Goal: Task Accomplishment & Management: Manage account settings

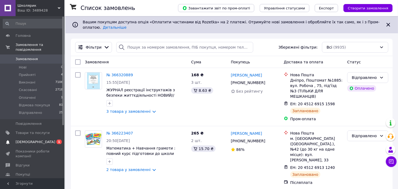
click at [30, 140] on span "[DEMOGRAPHIC_DATA]" at bounding box center [36, 142] width 40 height 5
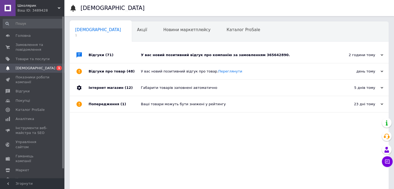
click at [106, 53] on span "(71)" at bounding box center [110, 55] width 8 height 4
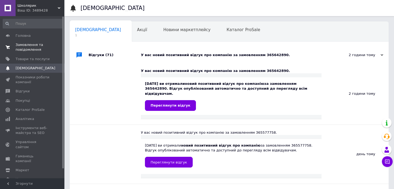
click at [29, 44] on span "Замовлення та повідомлення" at bounding box center [33, 47] width 34 height 10
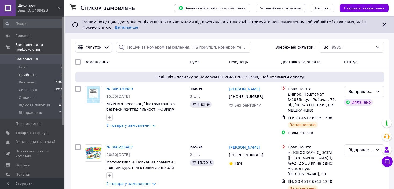
click at [31, 72] on span "Прийняті" at bounding box center [27, 74] width 17 height 5
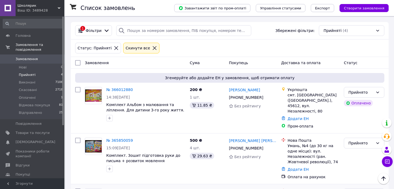
scroll to position [15, 0]
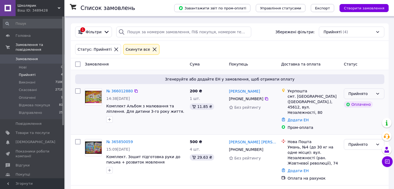
click at [378, 94] on icon at bounding box center [378, 94] width 4 height 4
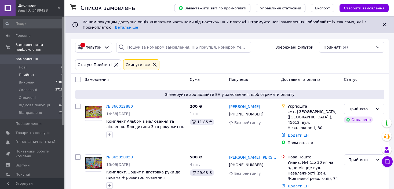
click at [25, 57] on span "Замовлення" at bounding box center [27, 59] width 22 height 5
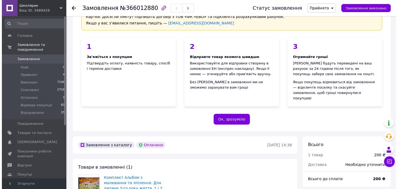
scroll to position [27, 0]
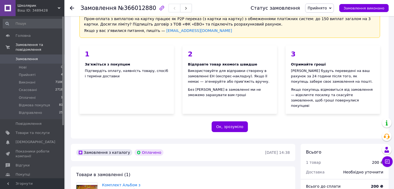
click at [327, 9] on span "Прийнято" at bounding box center [317, 8] width 19 height 4
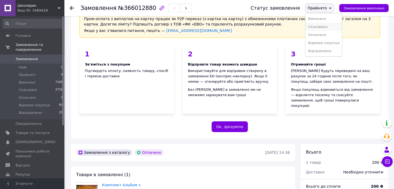
click at [329, 27] on li "Скасовано" at bounding box center [324, 27] width 37 height 8
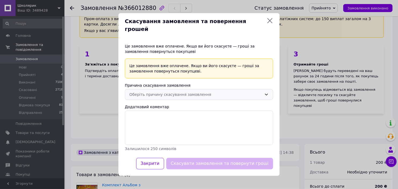
click at [181, 95] on div "Оберіть причину скасування замовлення" at bounding box center [199, 94] width 148 height 11
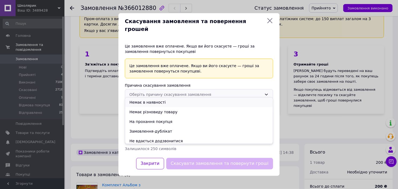
click at [156, 103] on li "Немає в наявності" at bounding box center [199, 102] width 148 height 10
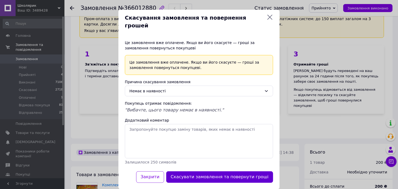
click at [213, 171] on button "Скасувати замовлення та повернути гроші" at bounding box center [219, 177] width 107 height 12
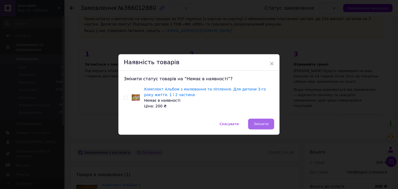
click at [256, 123] on span "Змінити" at bounding box center [261, 124] width 15 height 4
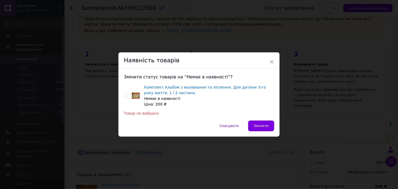
click at [124, 96] on input "checkbox" at bounding box center [125, 95] width 3 height 3
checkbox input "true"
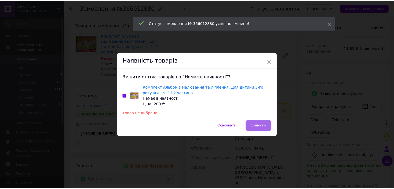
scroll to position [0, 0]
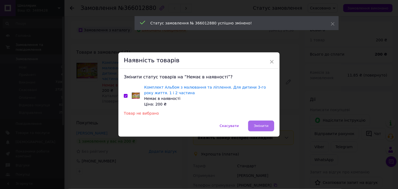
click at [260, 126] on span "Змінити" at bounding box center [261, 126] width 15 height 4
